Goal: Information Seeking & Learning: Learn about a topic

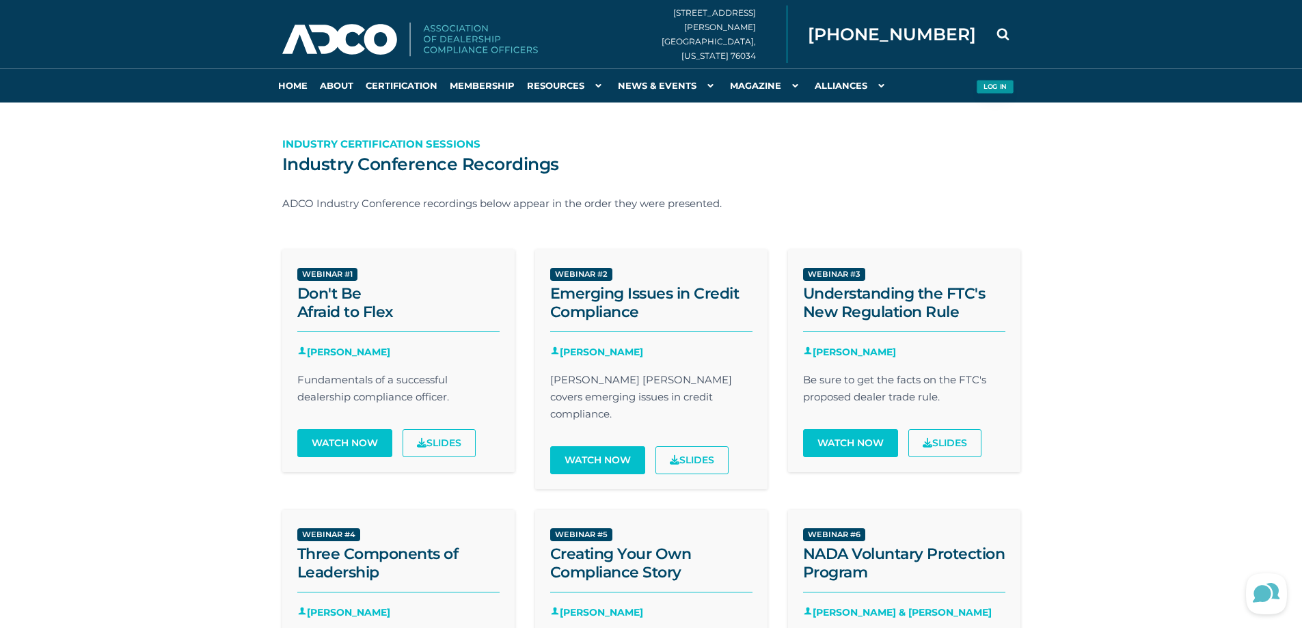
type input "lwoodward@charper.com"
click at [994, 89] on button "Log in" at bounding box center [995, 87] width 38 height 14
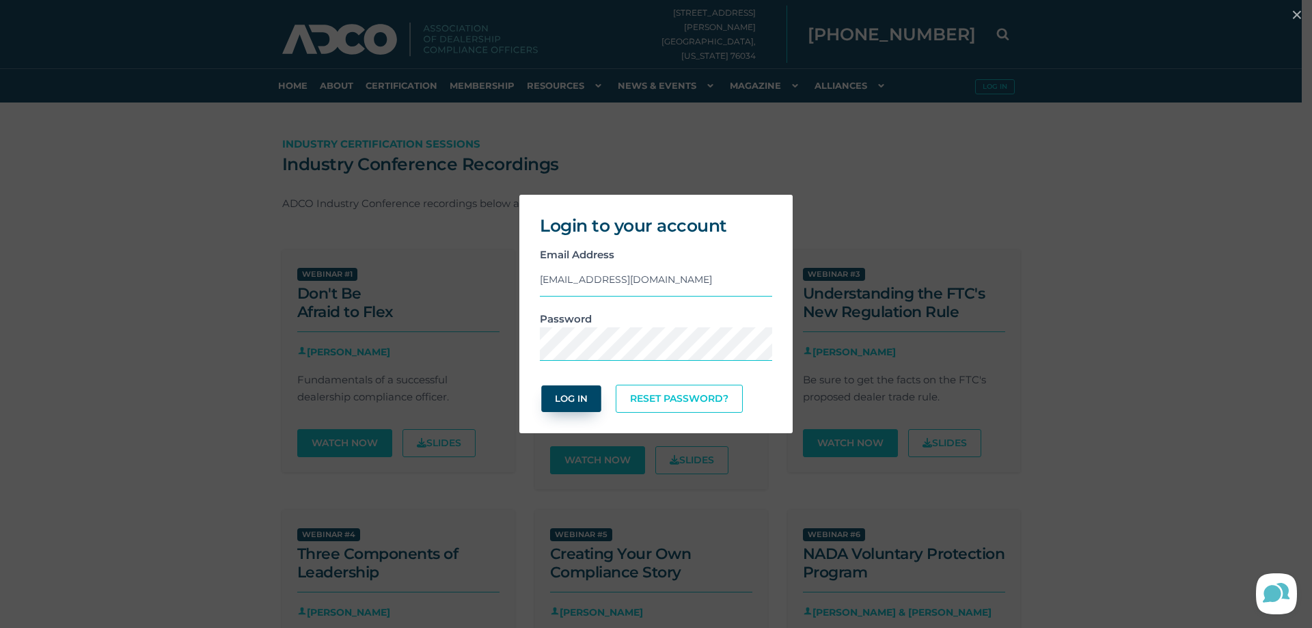
click at [581, 400] on button "Log In" at bounding box center [570, 398] width 59 height 27
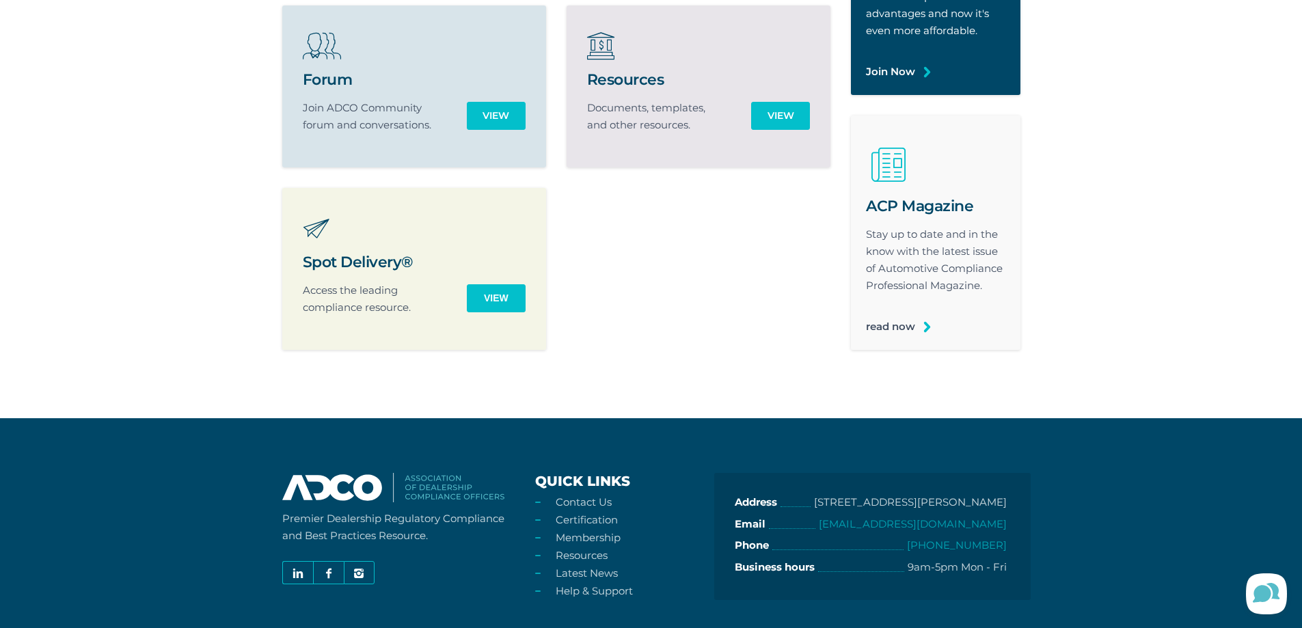
scroll to position [478, 0]
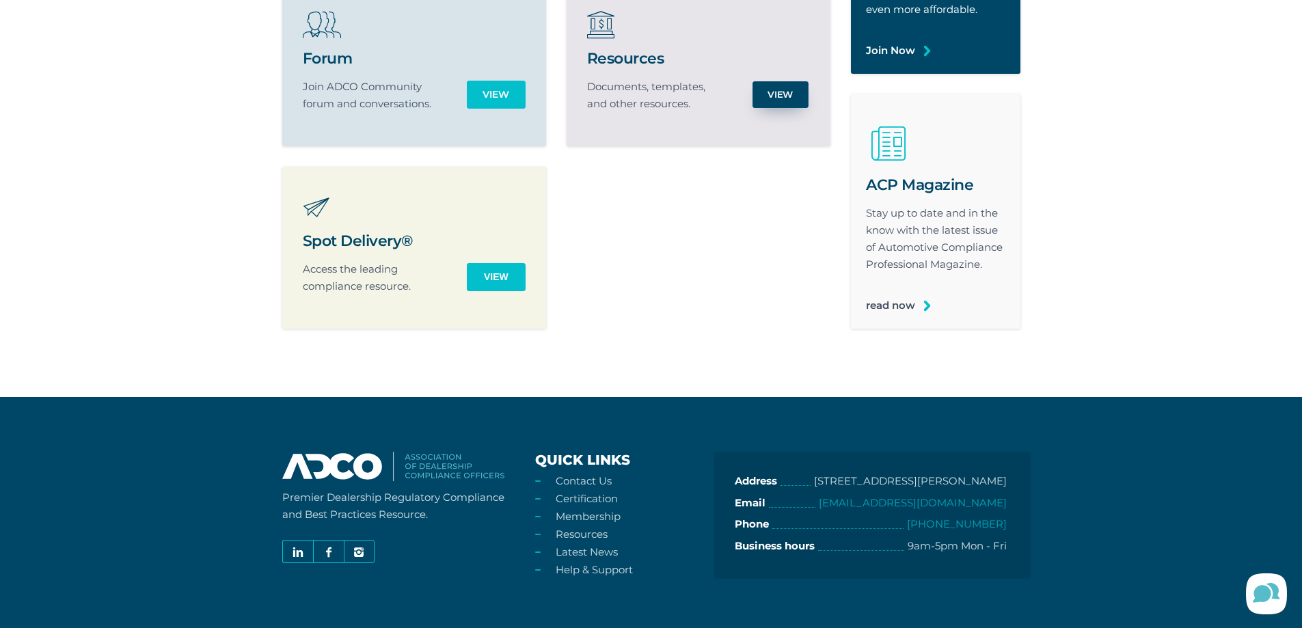
click at [769, 84] on link "View" at bounding box center [780, 94] width 56 height 27
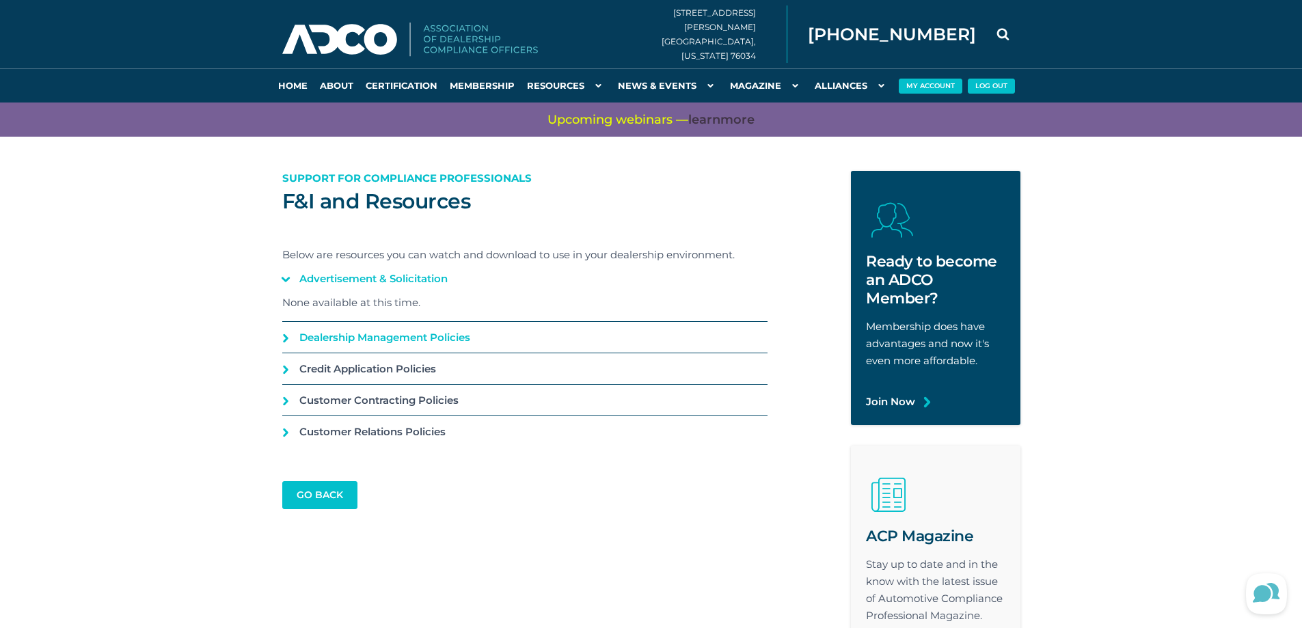
click at [359, 333] on link "Dealership Management Policies" at bounding box center [524, 337] width 485 height 31
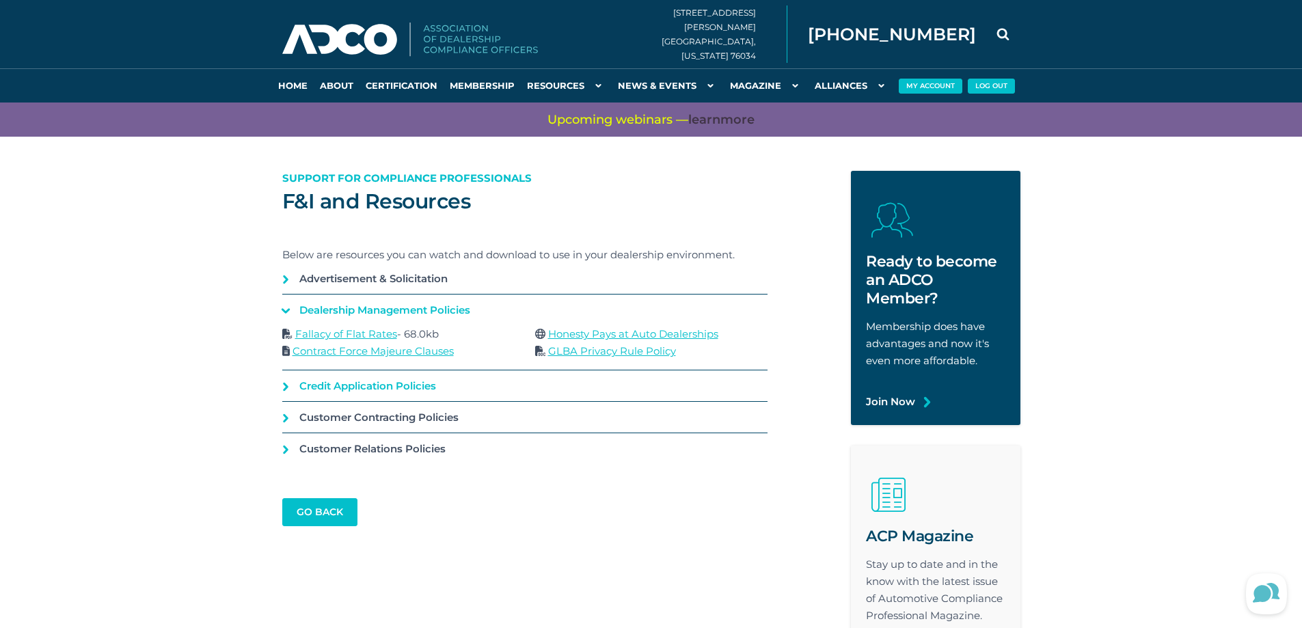
click at [350, 387] on link "Credit Application Policies" at bounding box center [524, 385] width 485 height 31
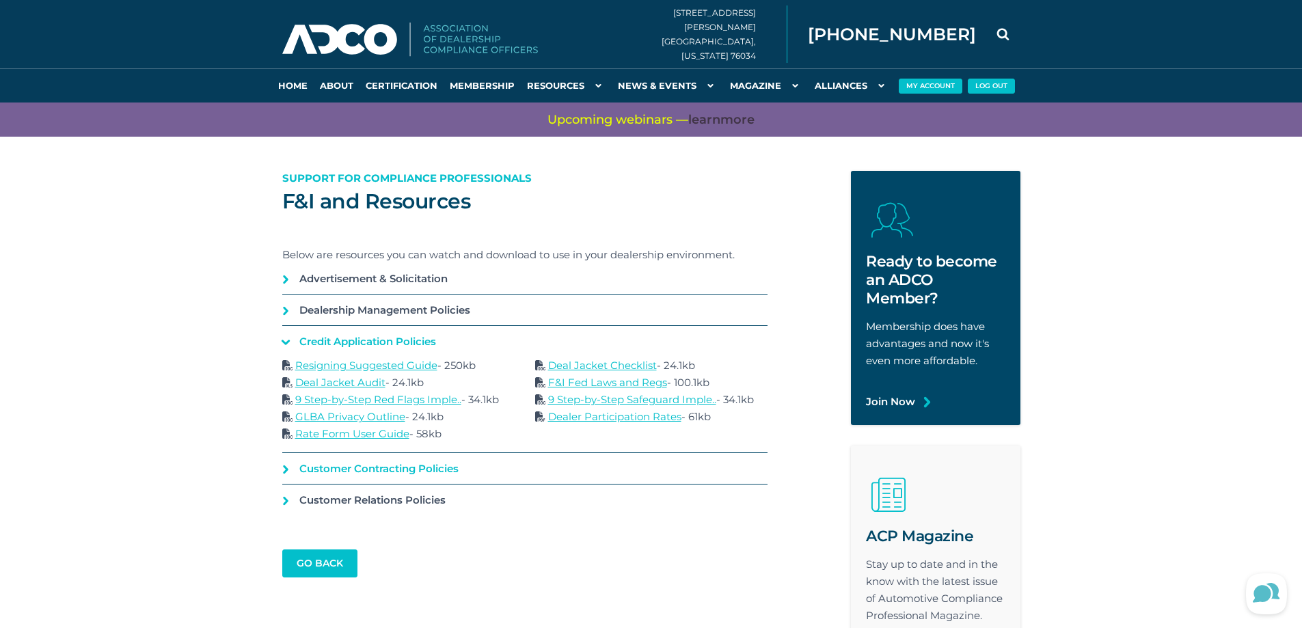
click at [337, 473] on link "Customer Contracting Policies" at bounding box center [524, 468] width 485 height 31
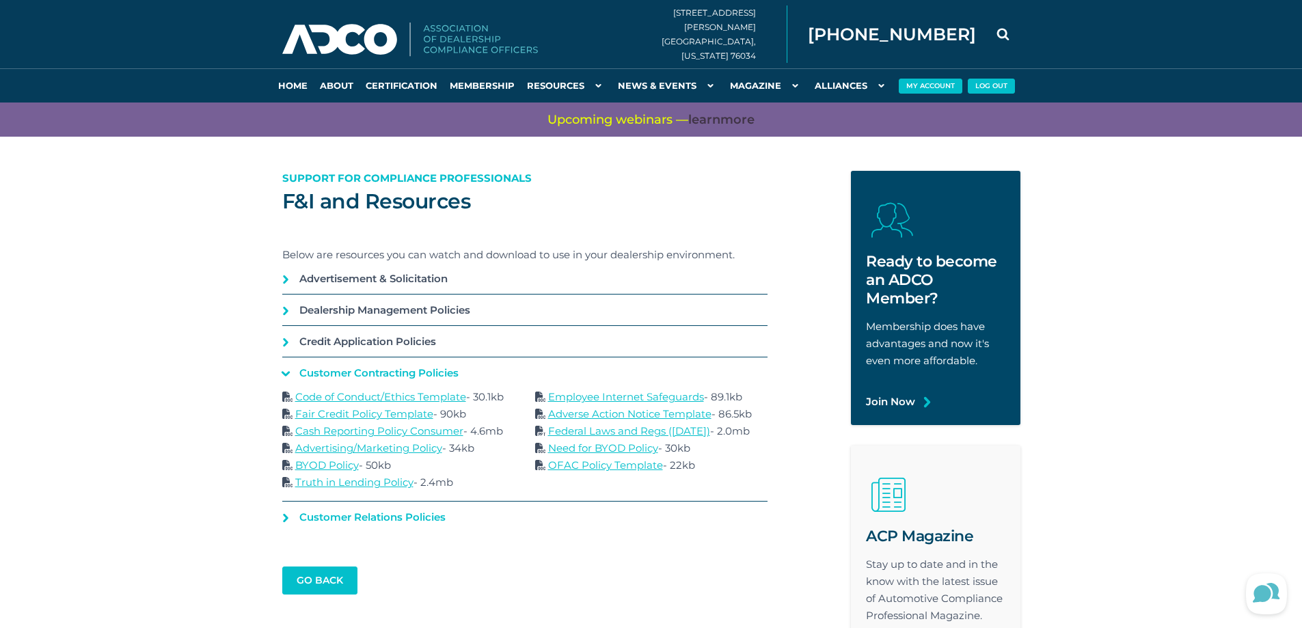
click at [339, 517] on link "Customer Relations Policies" at bounding box center [524, 517] width 485 height 31
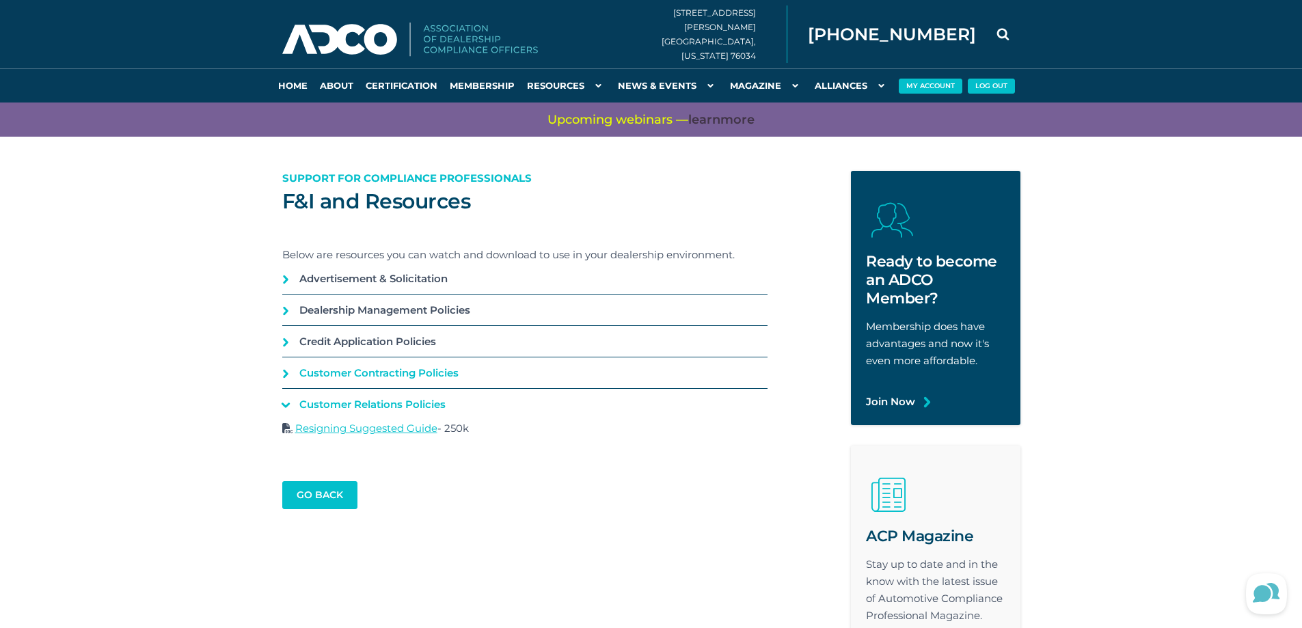
click at [338, 364] on link "Customer Contracting Policies" at bounding box center [524, 372] width 485 height 31
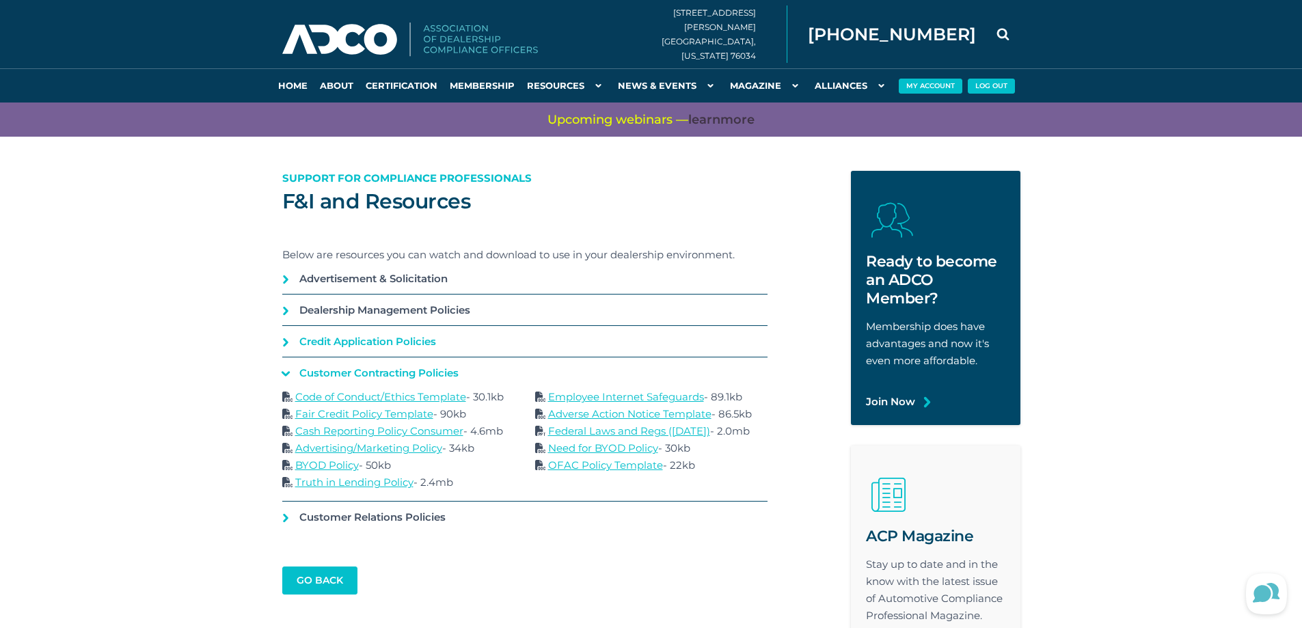
click at [342, 348] on link "Credit Application Policies" at bounding box center [524, 341] width 485 height 31
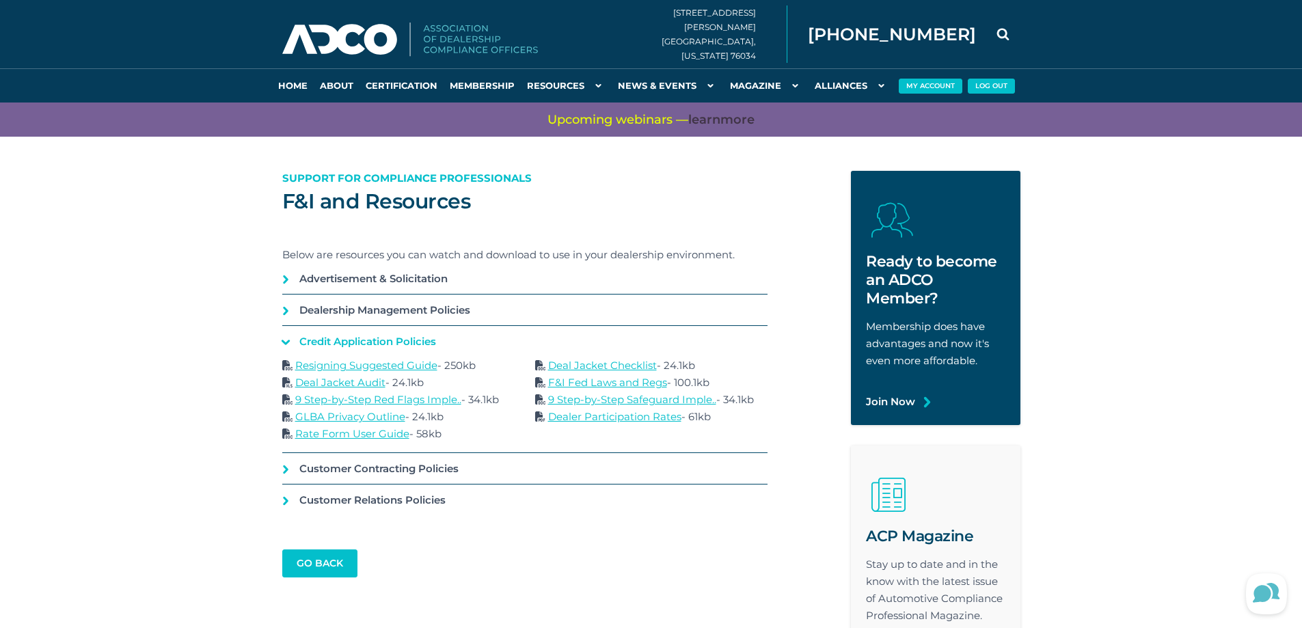
click at [369, 400] on link "9 Step-by-Step Red Flags Imple.." at bounding box center [378, 399] width 166 height 13
click at [340, 384] on link "Deal Jacket Audit" at bounding box center [340, 382] width 90 height 13
click at [370, 468] on link "Customer Contracting Policies" at bounding box center [524, 468] width 485 height 31
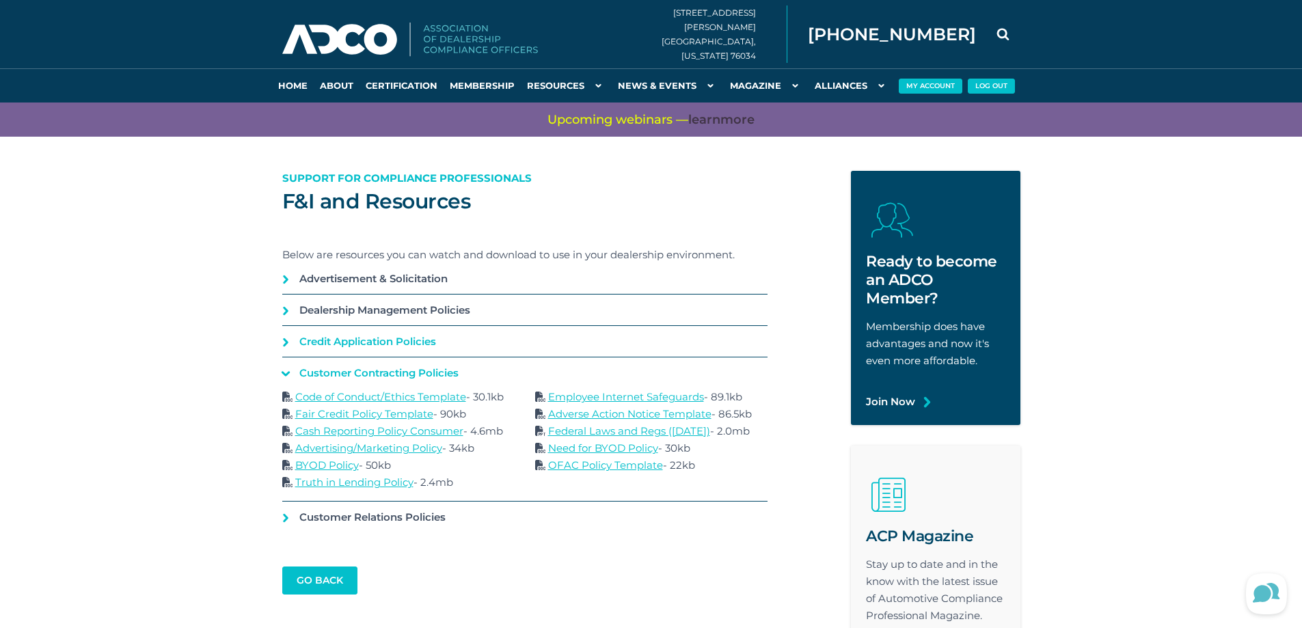
click at [376, 344] on link "Credit Application Policies" at bounding box center [524, 341] width 485 height 31
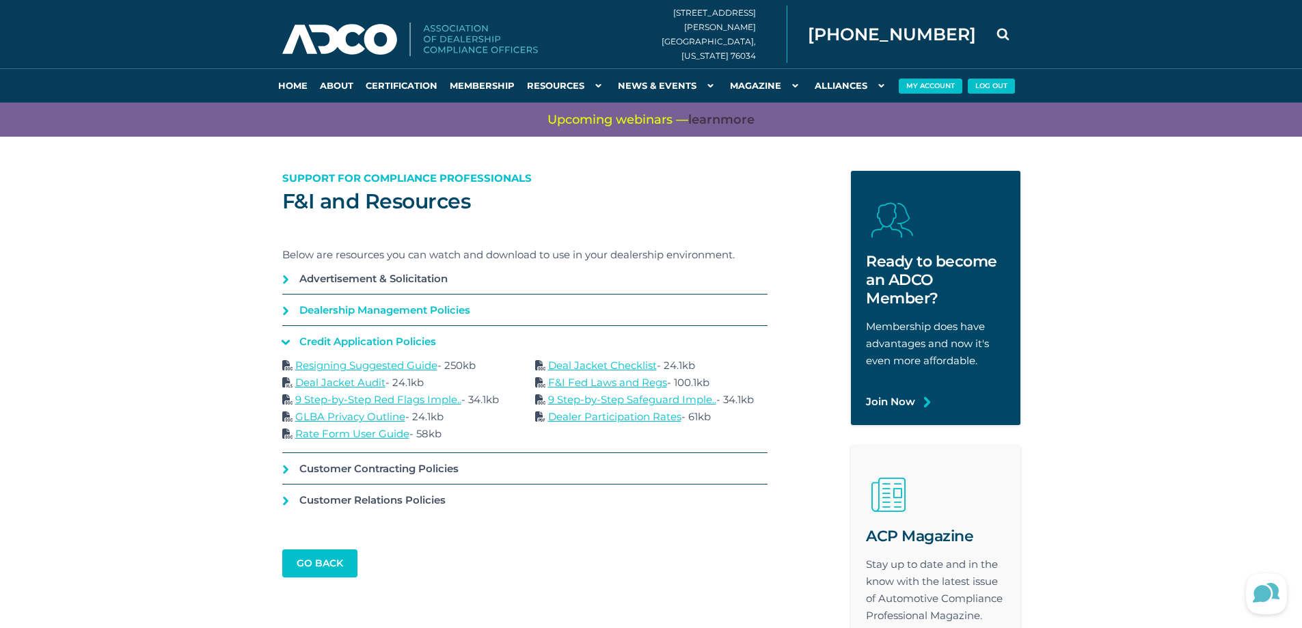
click at [392, 309] on link "Dealership Management Policies" at bounding box center [524, 310] width 485 height 31
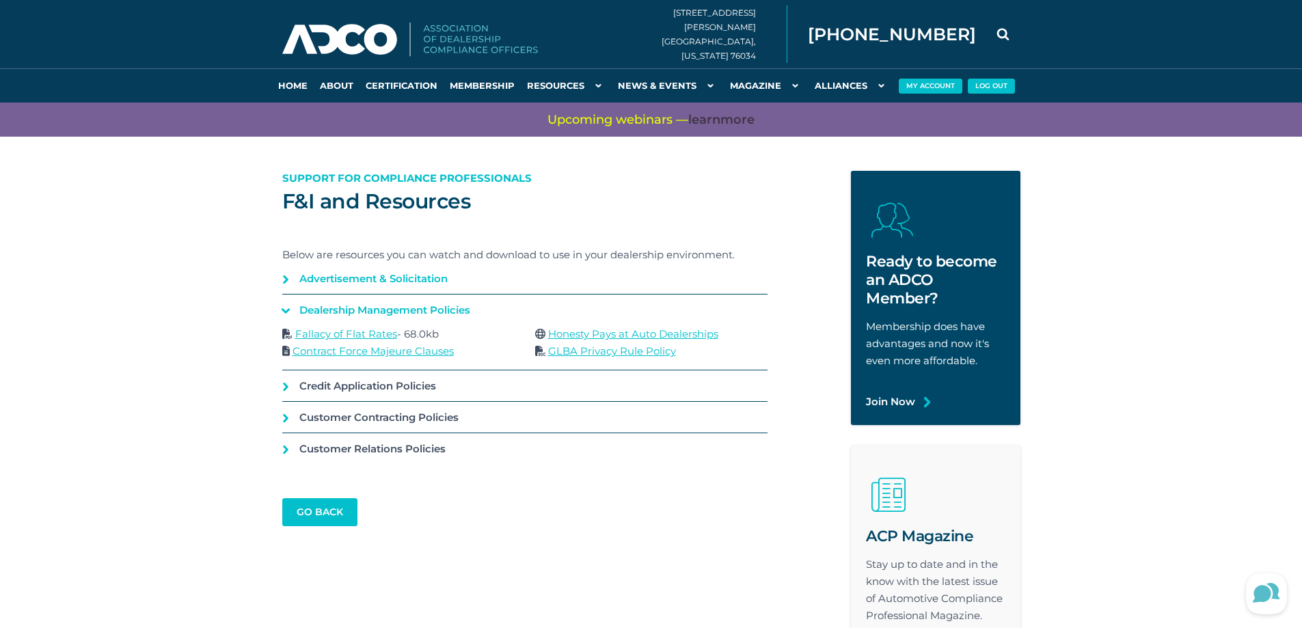
click at [387, 279] on link "Advertisement & Solicitation" at bounding box center [524, 278] width 485 height 31
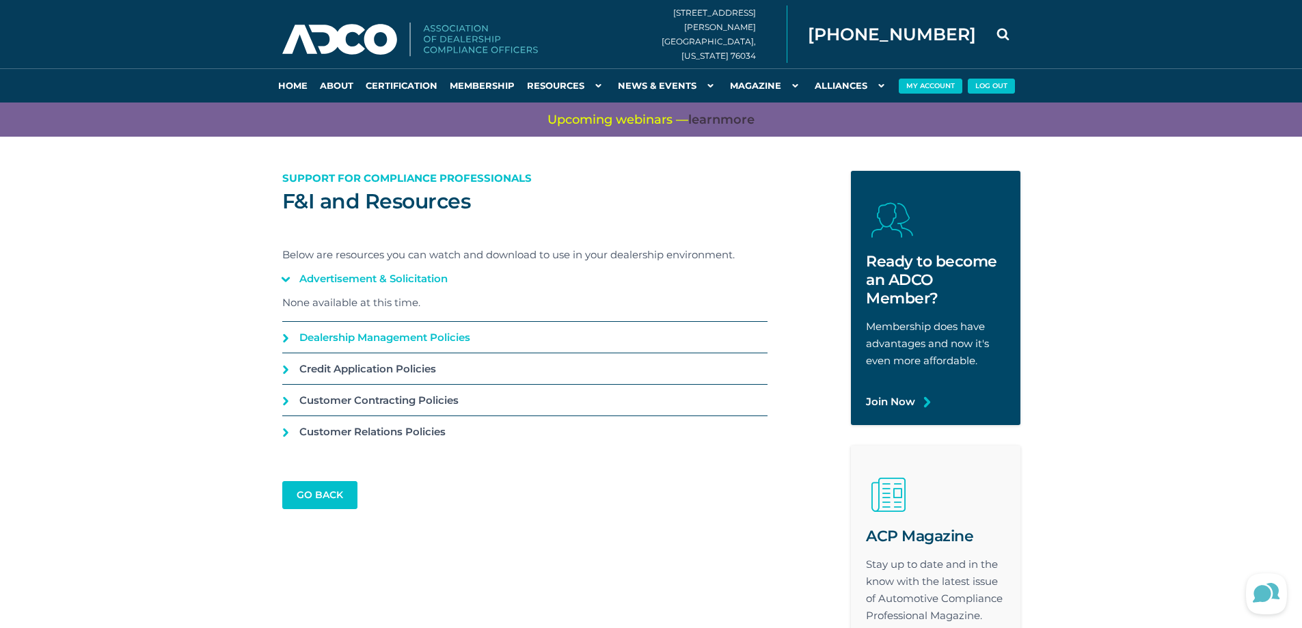
click at [386, 335] on link "Dealership Management Policies" at bounding box center [524, 337] width 485 height 31
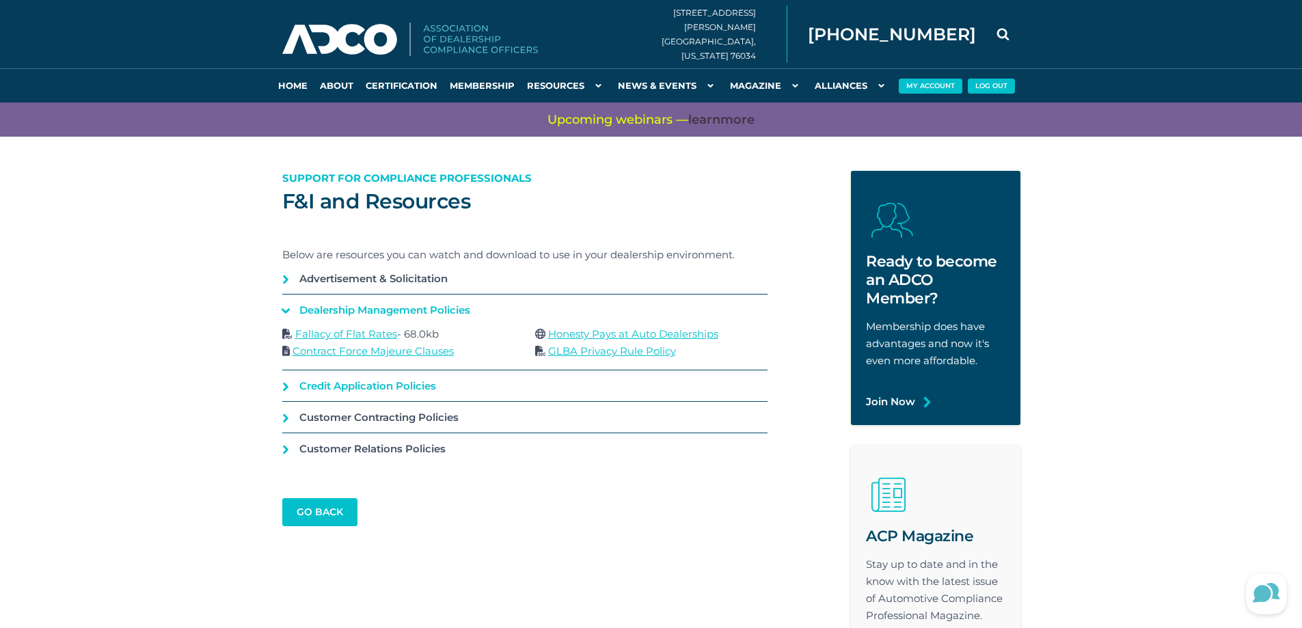
click at [409, 388] on link "Credit Application Policies" at bounding box center [524, 385] width 485 height 31
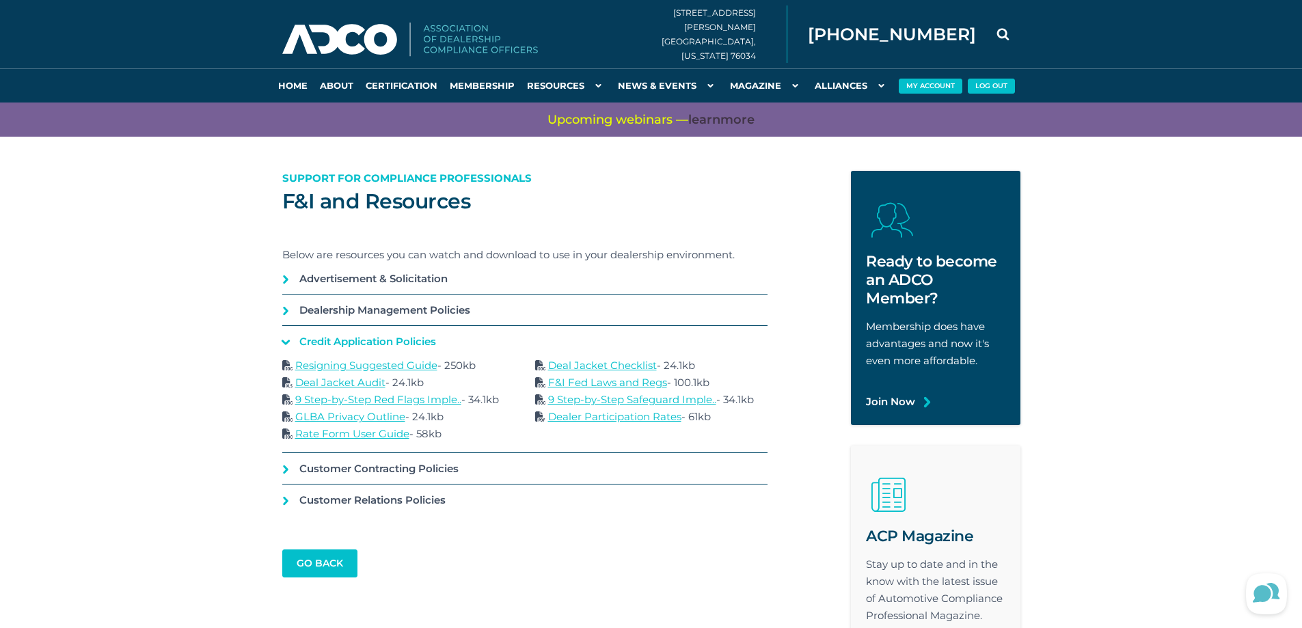
click at [623, 382] on link "F&I Fed Laws and Regs" at bounding box center [607, 382] width 119 height 13
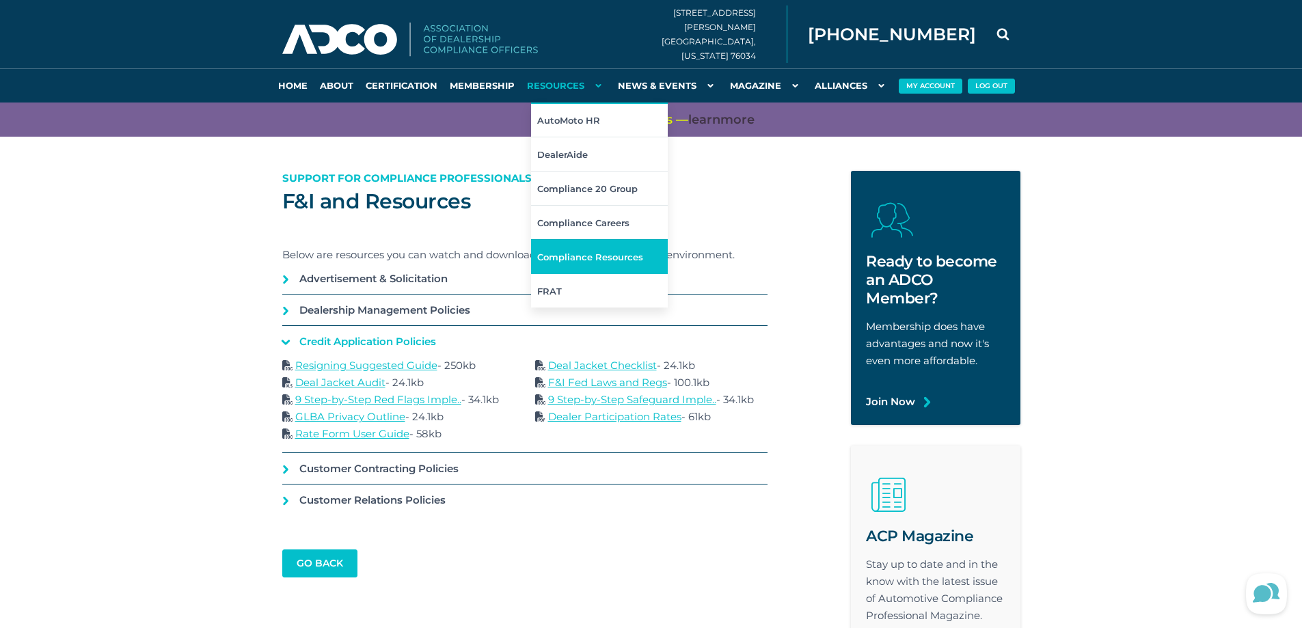
click at [558, 260] on link "Compliance Resources" at bounding box center [599, 256] width 137 height 34
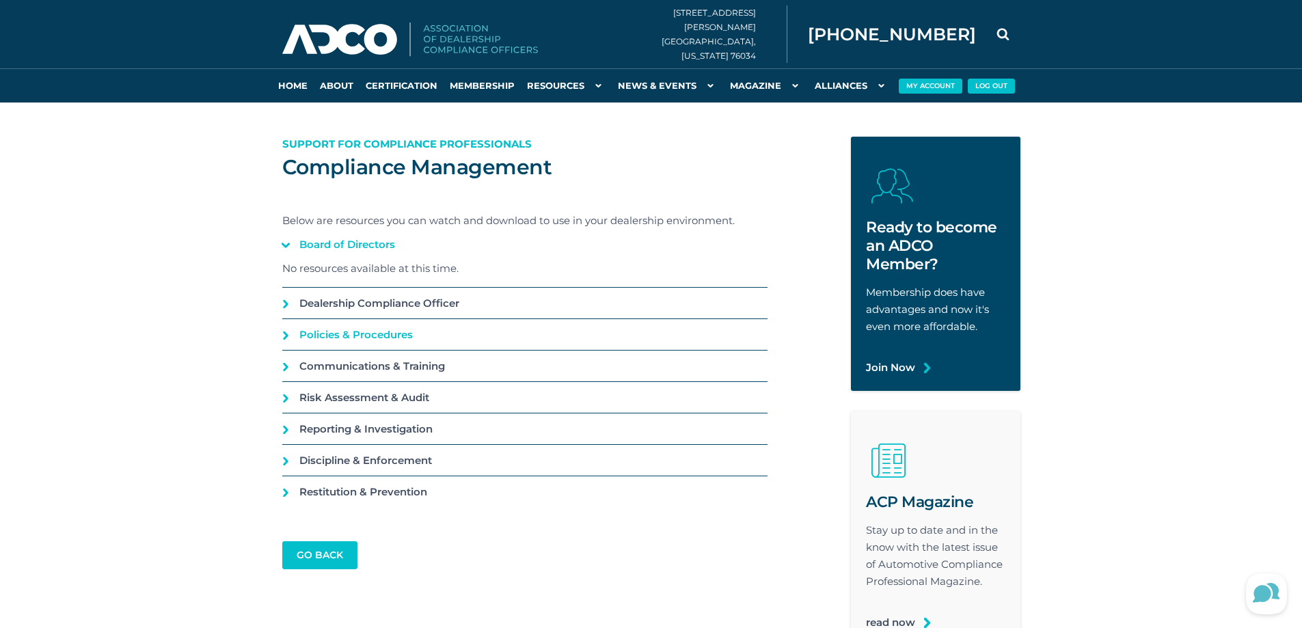
click at [388, 335] on link "Policies & Procedures" at bounding box center [524, 334] width 485 height 31
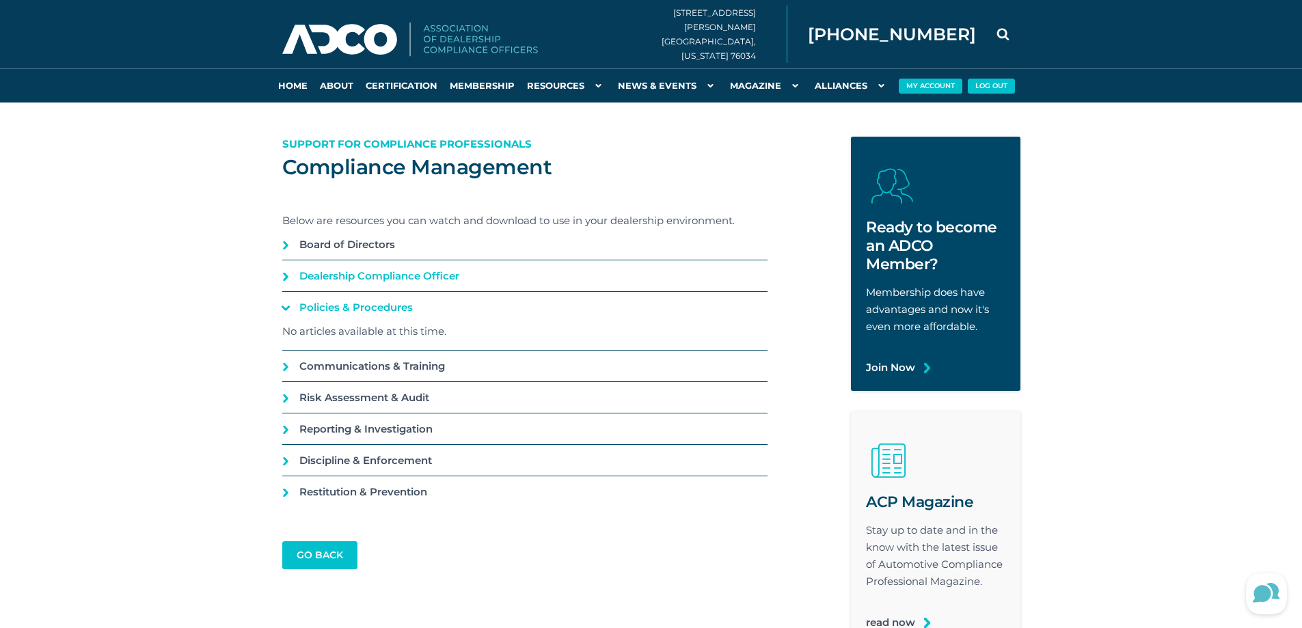
click at [374, 279] on link "Dealership Compliance Officer" at bounding box center [524, 275] width 485 height 31
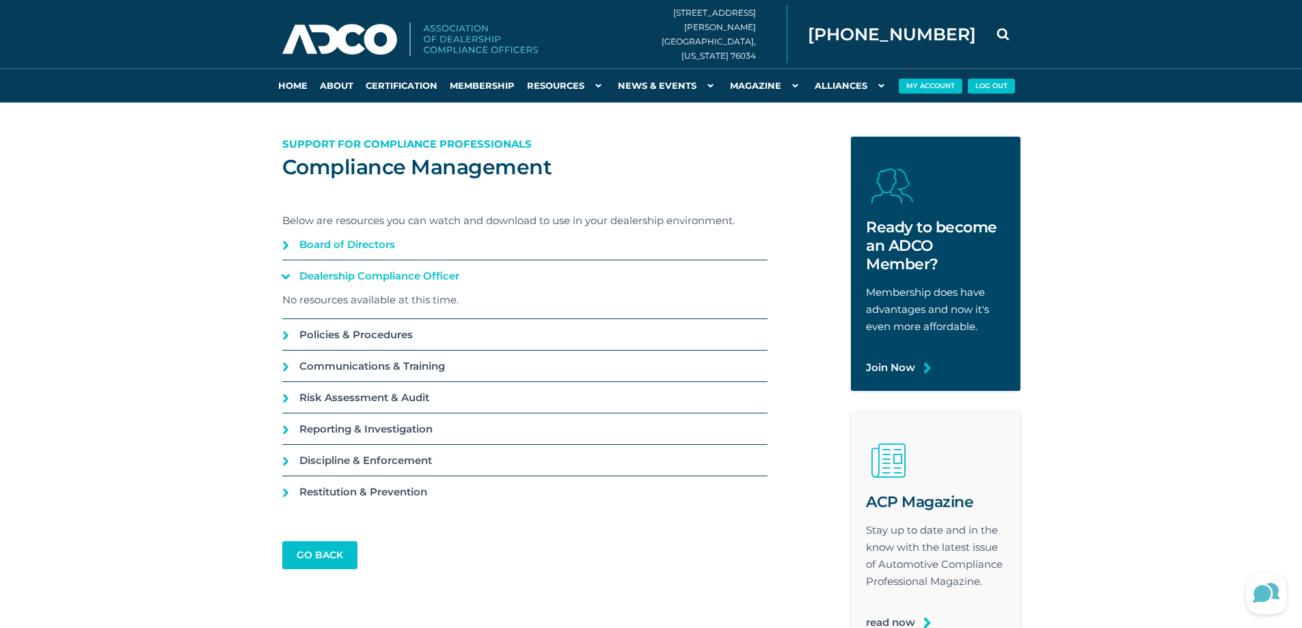
click at [361, 243] on link "Board of Directors" at bounding box center [524, 244] width 485 height 31
click at [361, 367] on link "Communications & Training" at bounding box center [524, 366] width 485 height 31
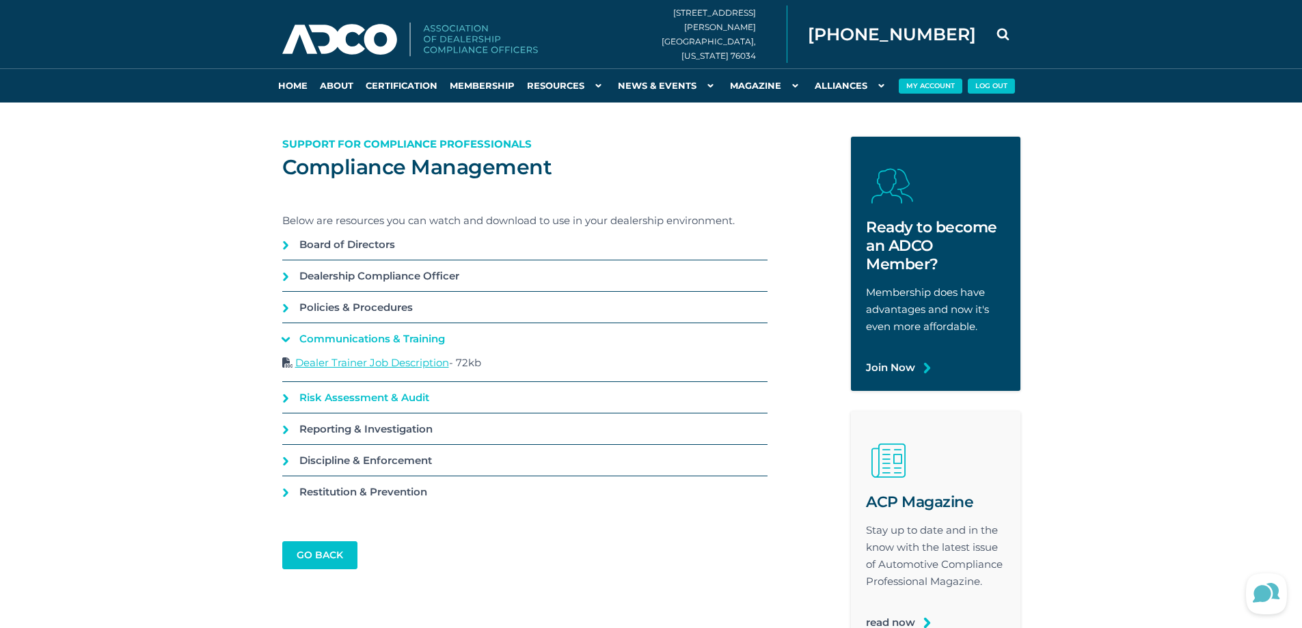
click at [366, 400] on link "Risk Assessment & Audit" at bounding box center [524, 397] width 485 height 31
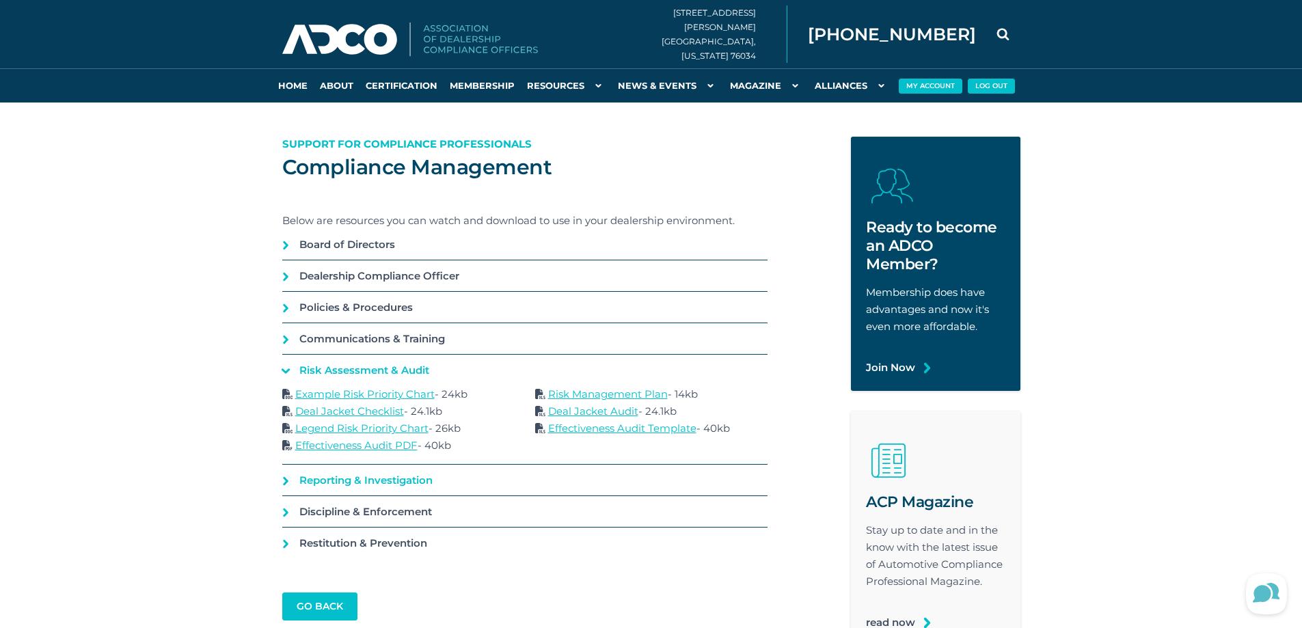
click at [357, 483] on link "Reporting & Investigation" at bounding box center [524, 480] width 485 height 31
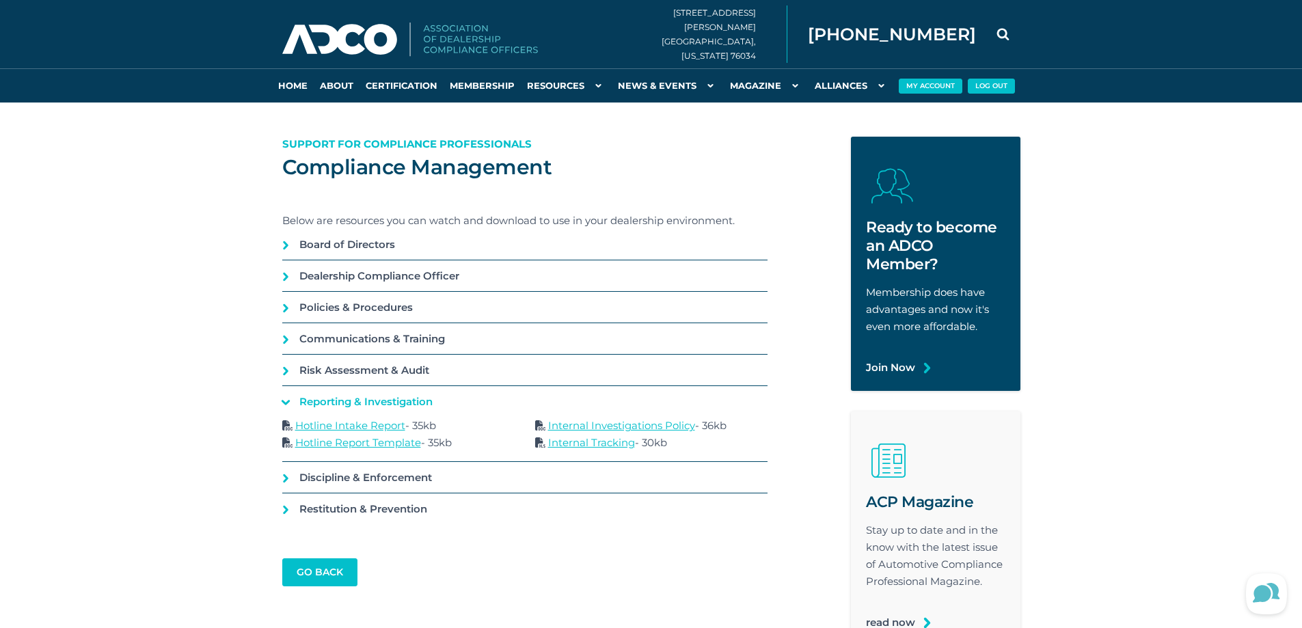
click at [360, 482] on link "Discipline & Enforcement" at bounding box center [524, 477] width 485 height 31
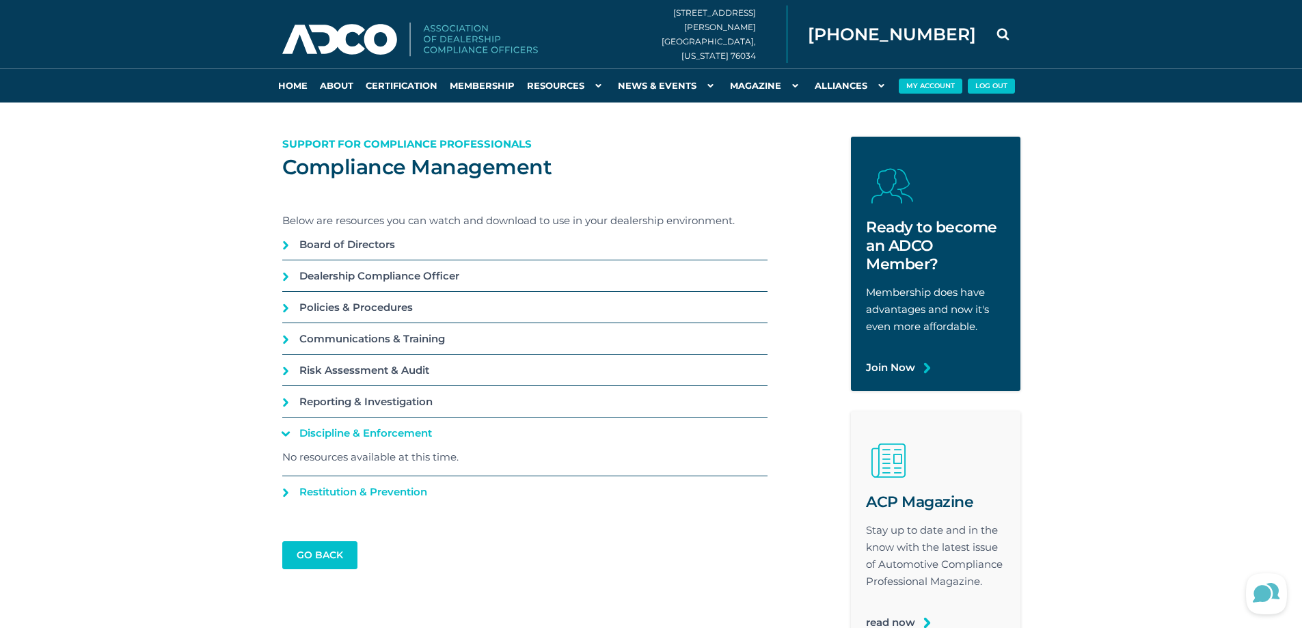
click at [361, 489] on link "Restitution & Prevention" at bounding box center [524, 491] width 485 height 31
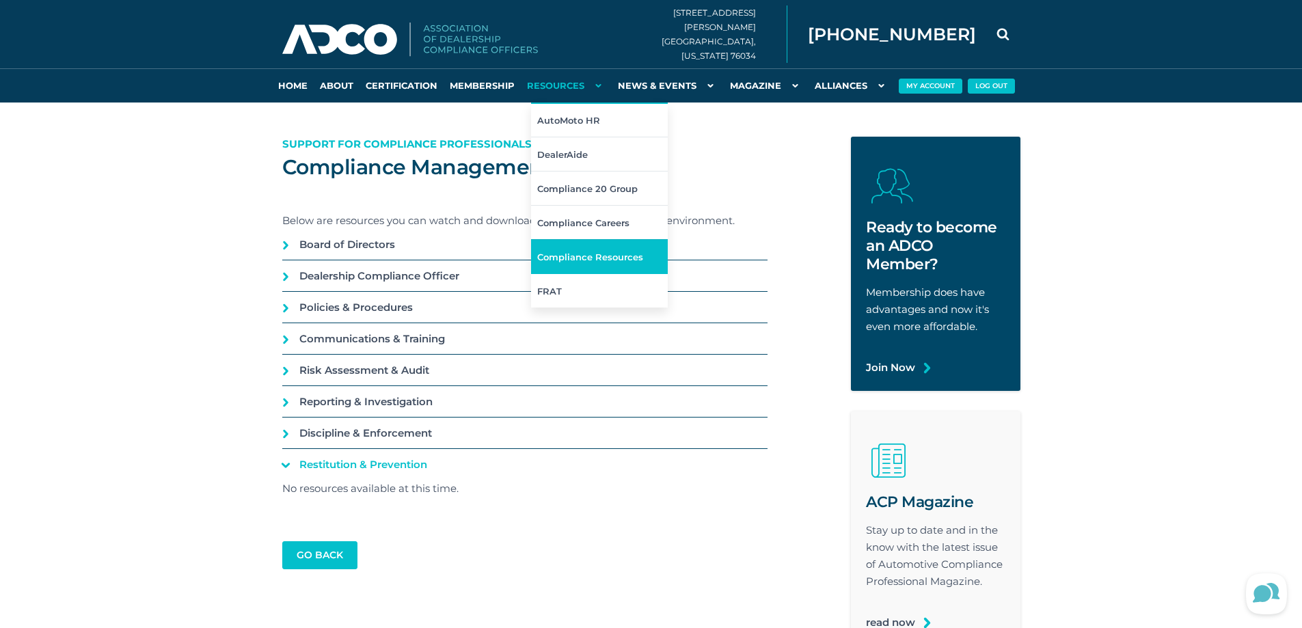
click at [567, 261] on link "Compliance Resources" at bounding box center [599, 256] width 137 height 34
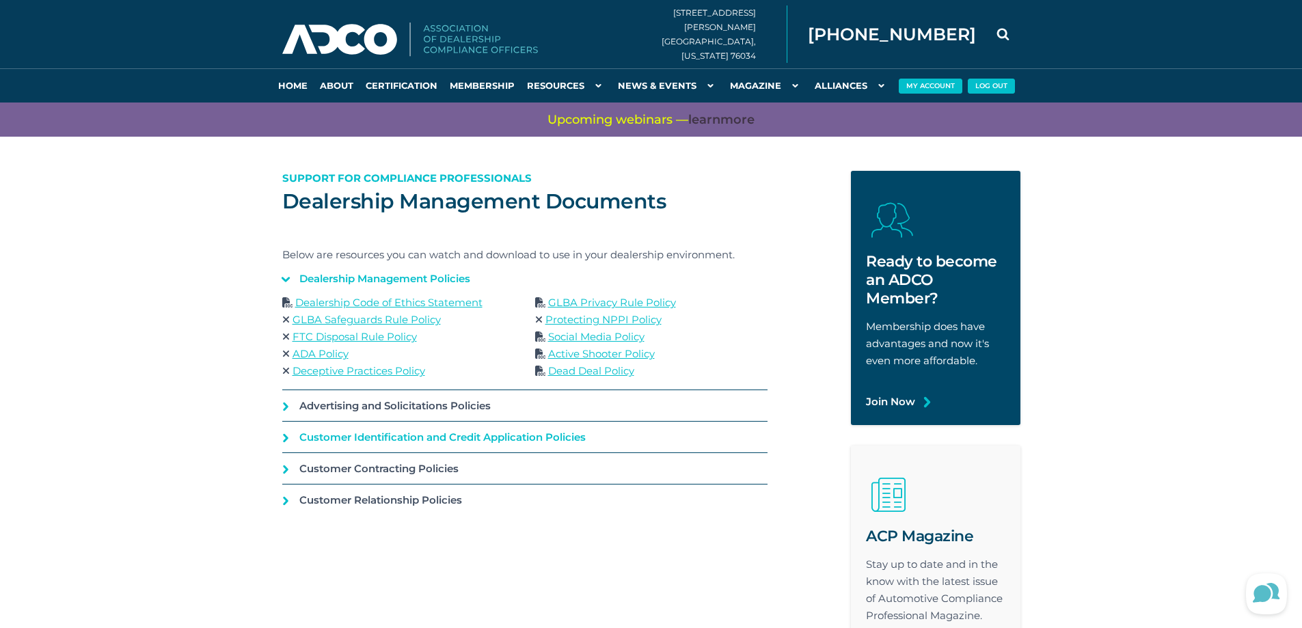
click at [394, 436] on link "Customer Identification and Credit Application Policies" at bounding box center [524, 437] width 485 height 31
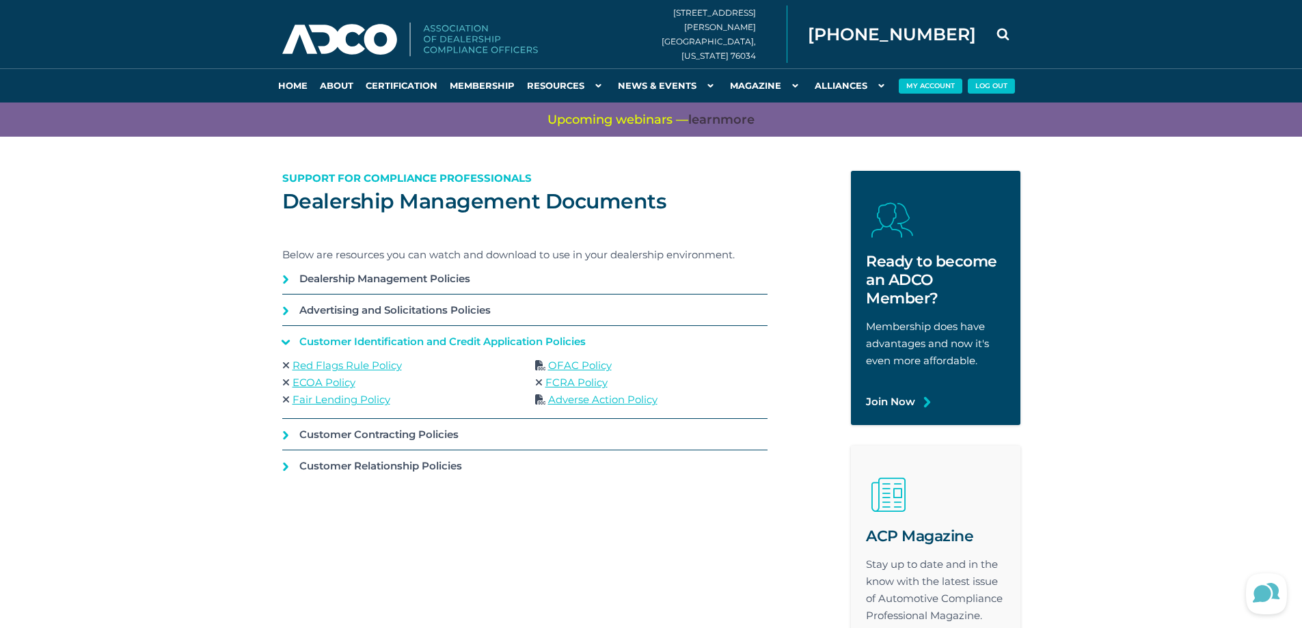
click at [365, 368] on link "Red Flags Rule Policy" at bounding box center [346, 365] width 109 height 13
click at [377, 439] on link "Customer Contracting Policies" at bounding box center [524, 434] width 485 height 31
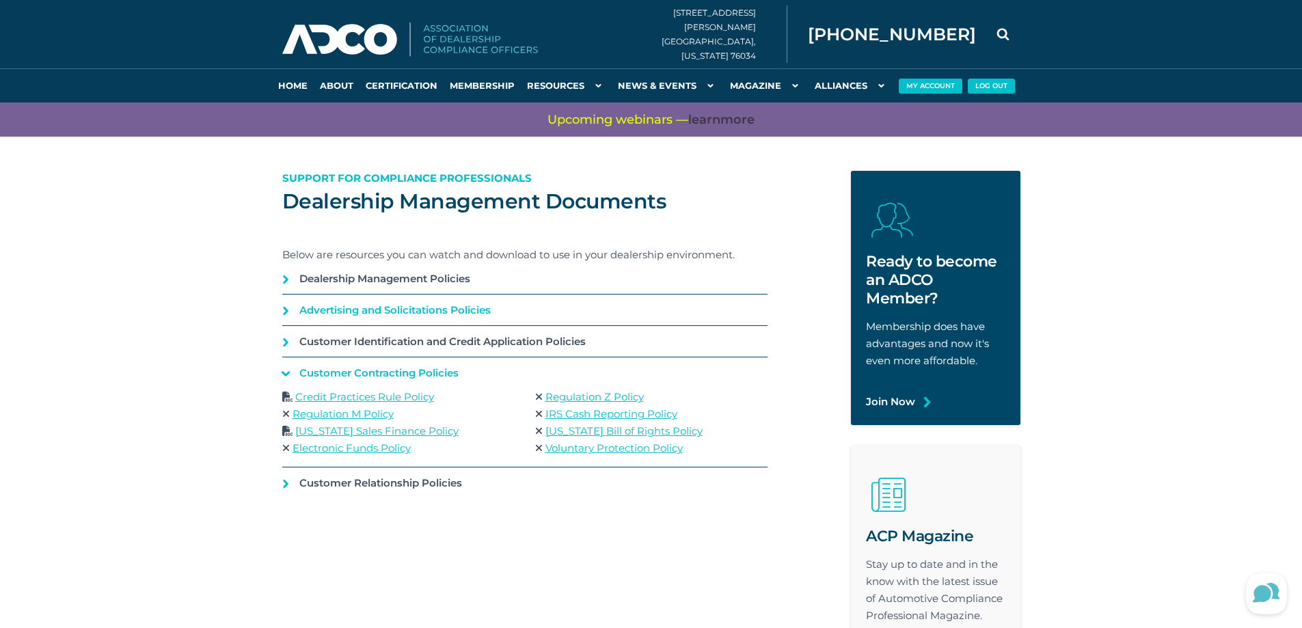
click at [350, 316] on link "Advertising and Solicitations Policies" at bounding box center [524, 310] width 485 height 31
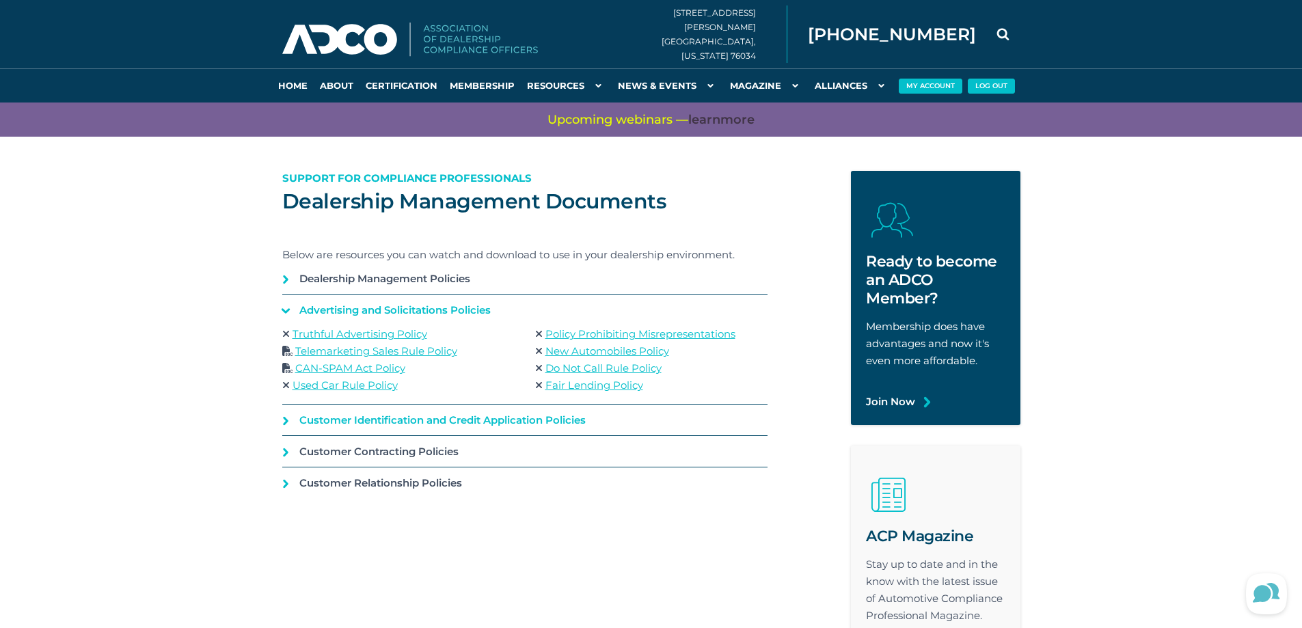
click at [352, 418] on link "Customer Identification and Credit Application Policies" at bounding box center [524, 420] width 485 height 31
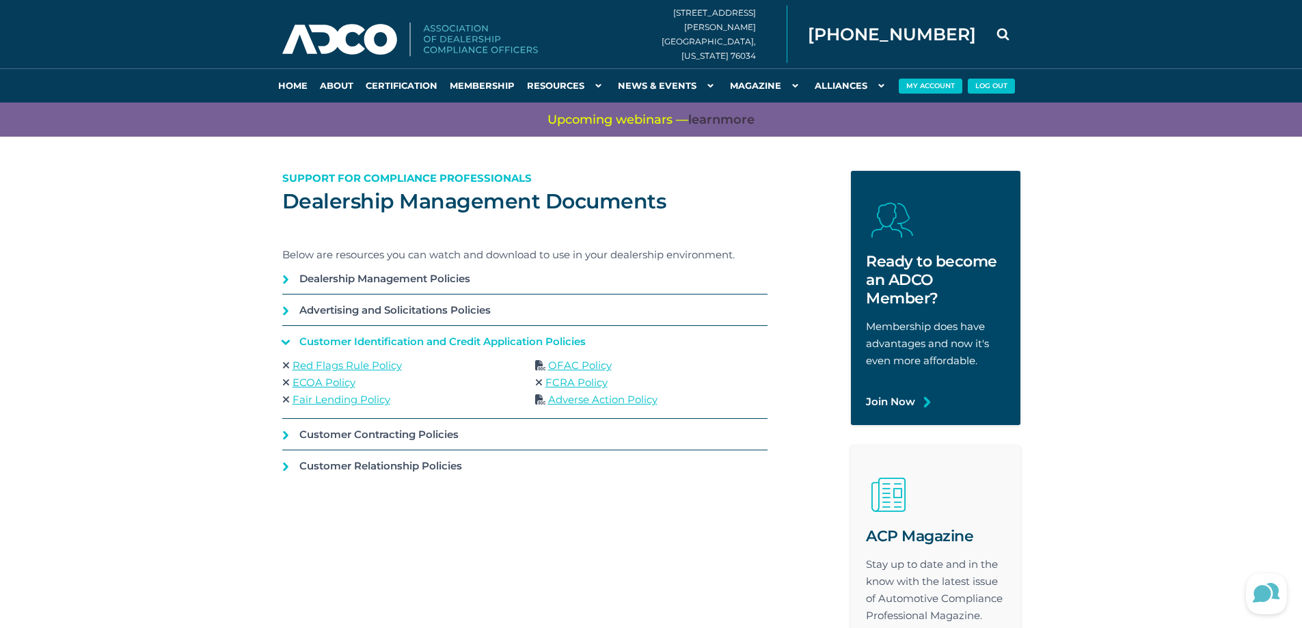
click at [384, 366] on link "Red Flags Rule Policy" at bounding box center [346, 365] width 109 height 13
